Goal: Check status: Check status

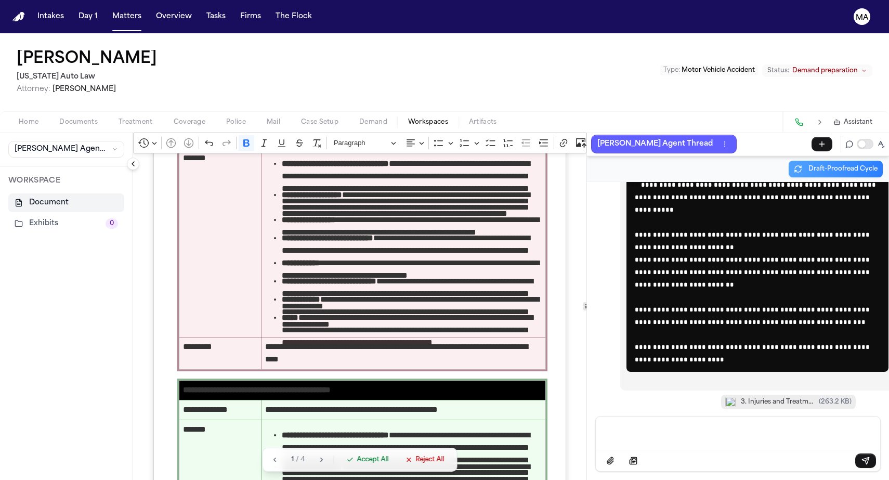
scroll to position [2370, 0]
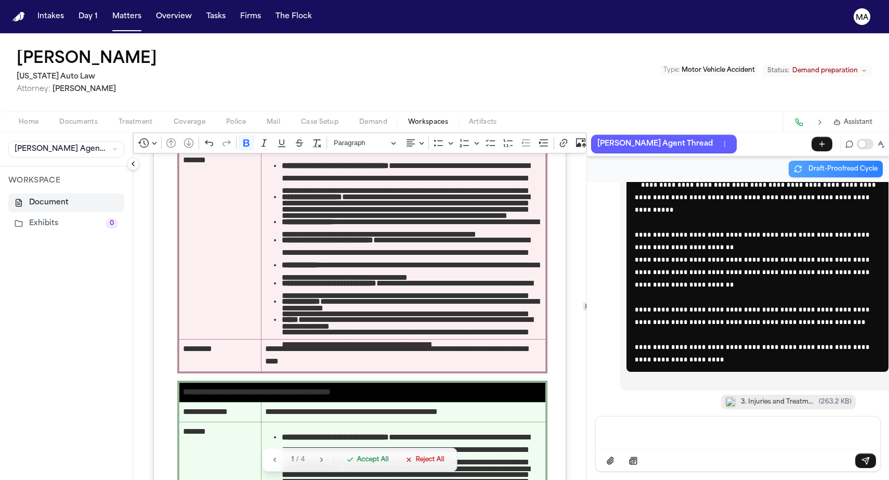
click at [356, 463] on span "Accept All" at bounding box center [372, 459] width 32 height 8
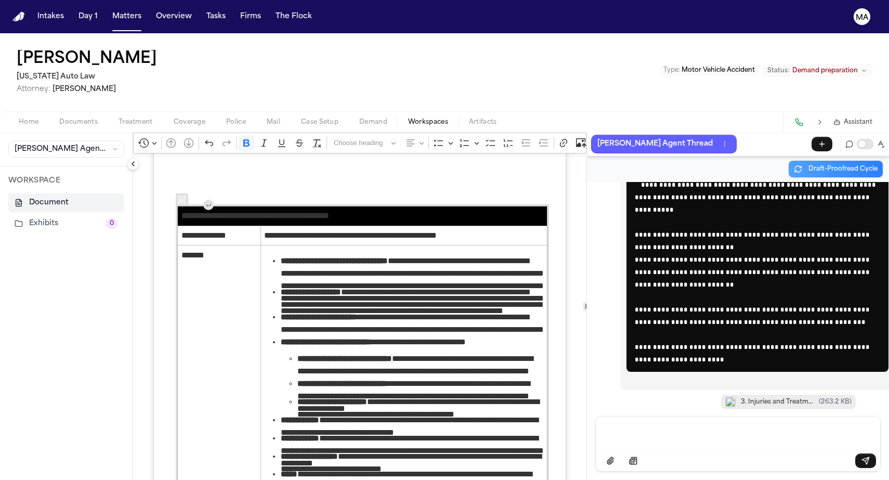
scroll to position [2290, 0]
